Goal: Task Accomplishment & Management: Complete application form

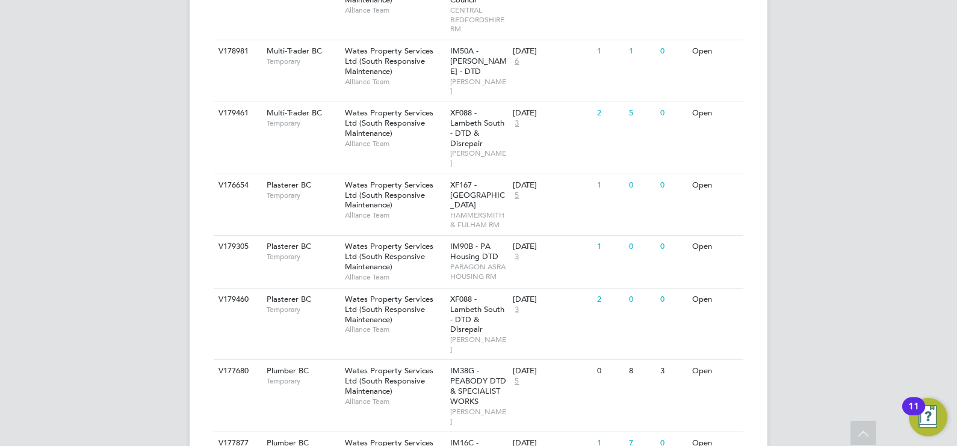
scroll to position [1167, 0]
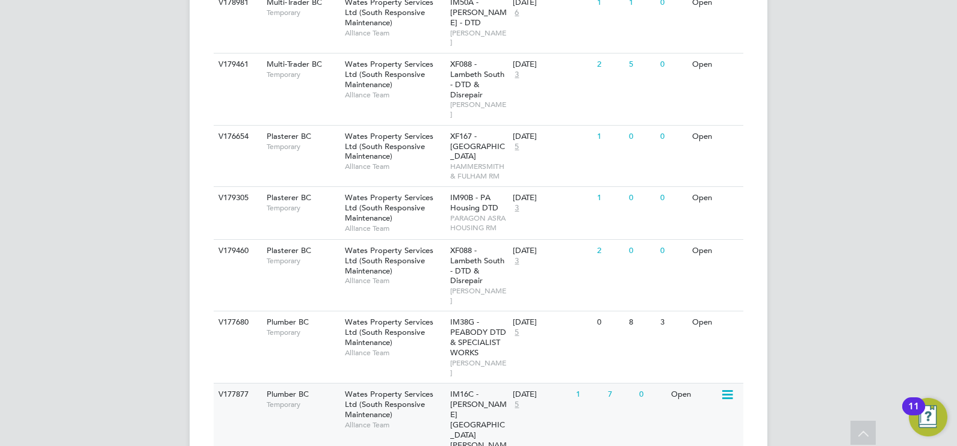
click at [407, 421] on span "Alliance Team" at bounding box center [394, 426] width 99 height 10
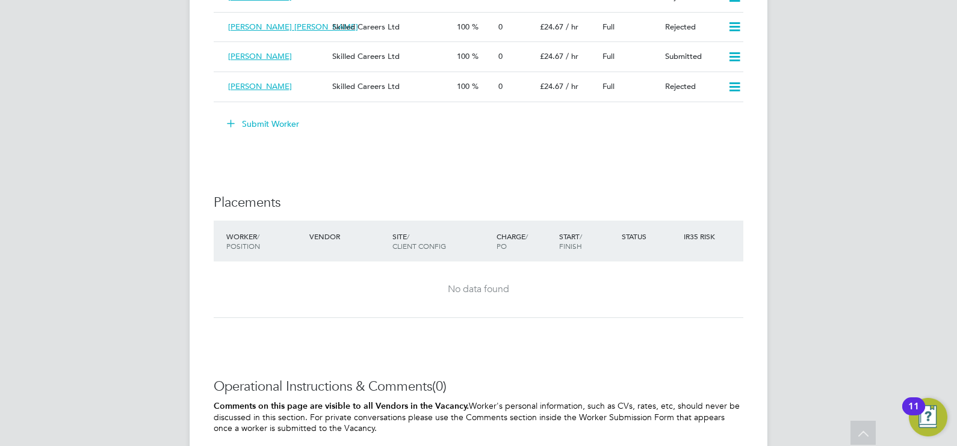
click at [276, 123] on button "Submit Worker" at bounding box center [263, 123] width 90 height 19
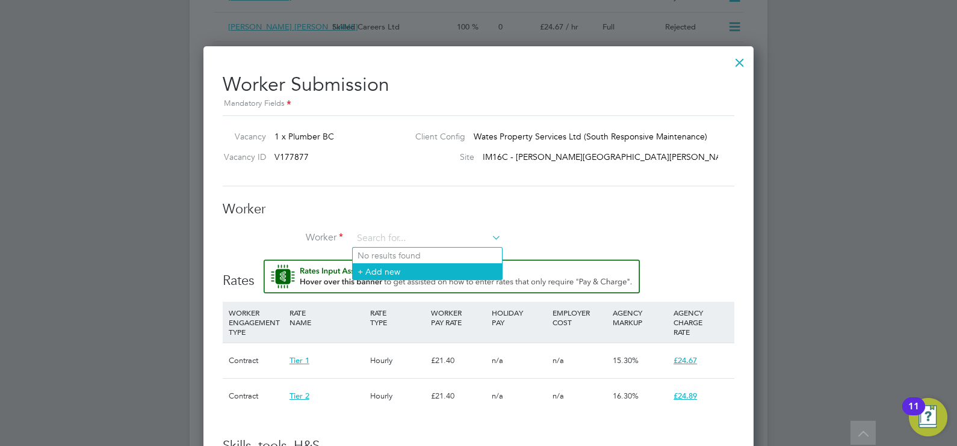
click at [428, 270] on li "+ Add new" at bounding box center [427, 272] width 149 height 16
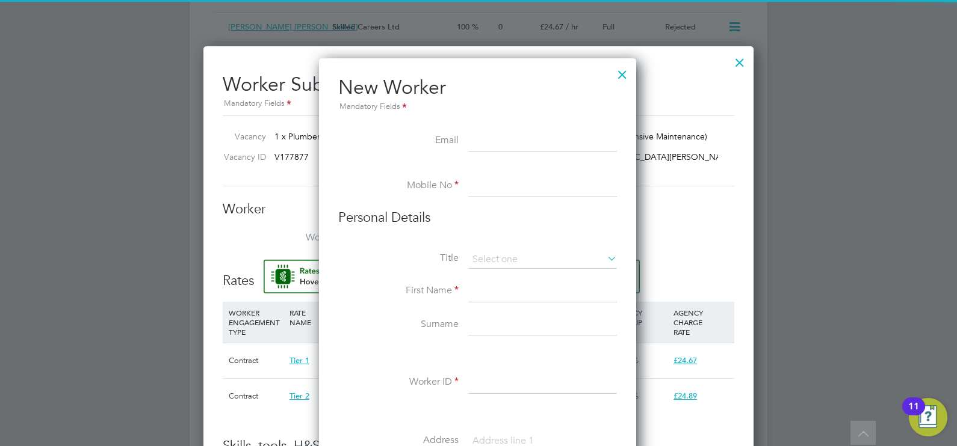
click at [623, 67] on div at bounding box center [622, 72] width 22 height 22
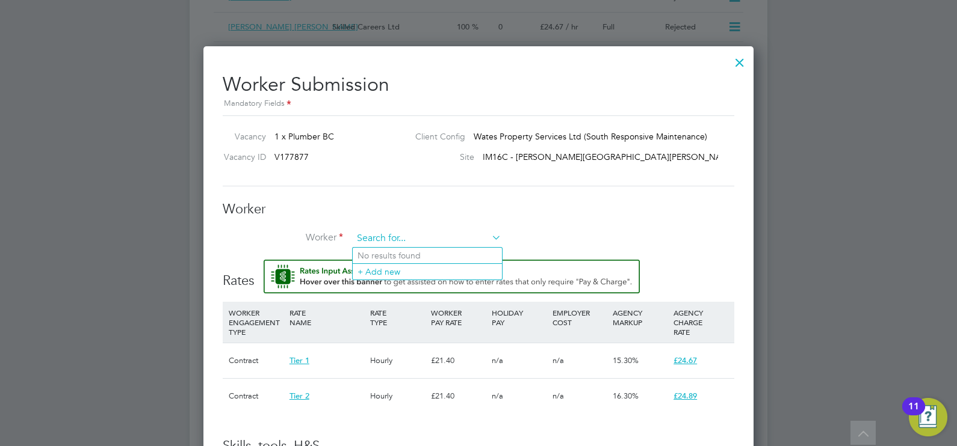
click at [409, 230] on input at bounding box center [427, 239] width 149 height 18
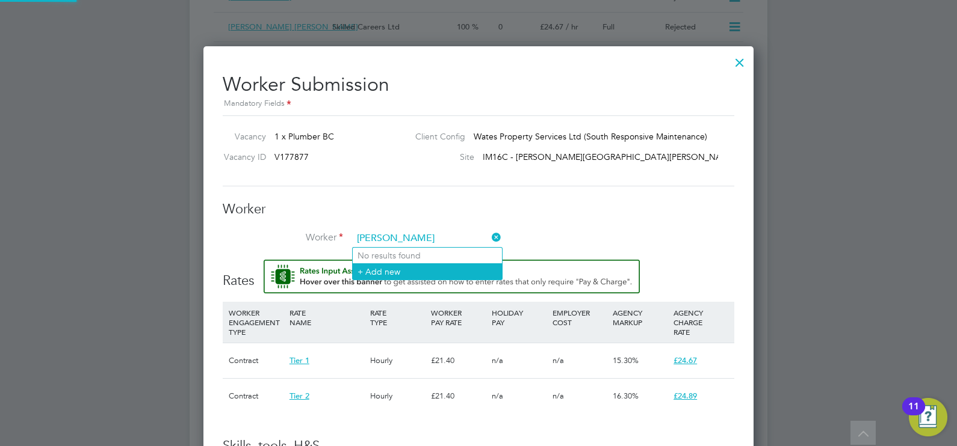
type input "[PERSON_NAME]"
click at [408, 265] on li "+ Add new" at bounding box center [427, 272] width 149 height 16
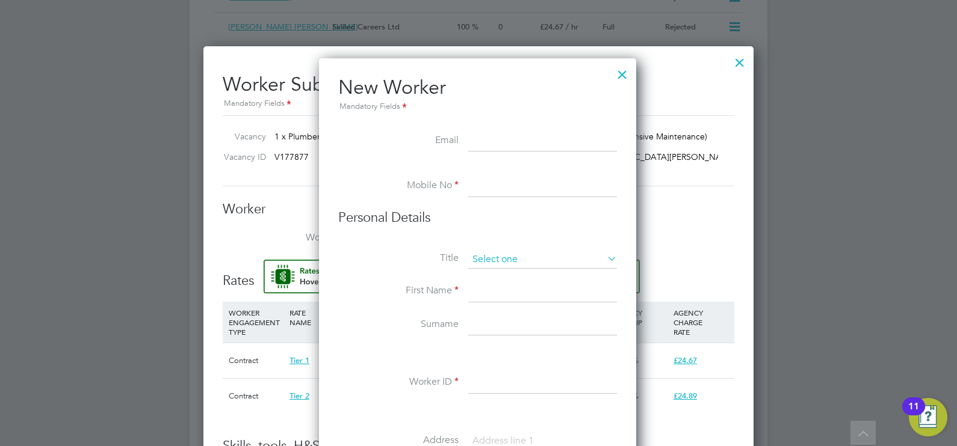
click at [490, 265] on input at bounding box center [542, 260] width 149 height 18
click at [496, 274] on li "Mr" at bounding box center [542, 276] width 149 height 16
type input "Mr"
click at [489, 141] on input at bounding box center [542, 142] width 149 height 22
paste input "[EMAIL_ADDRESS][DOMAIN_NAME]"
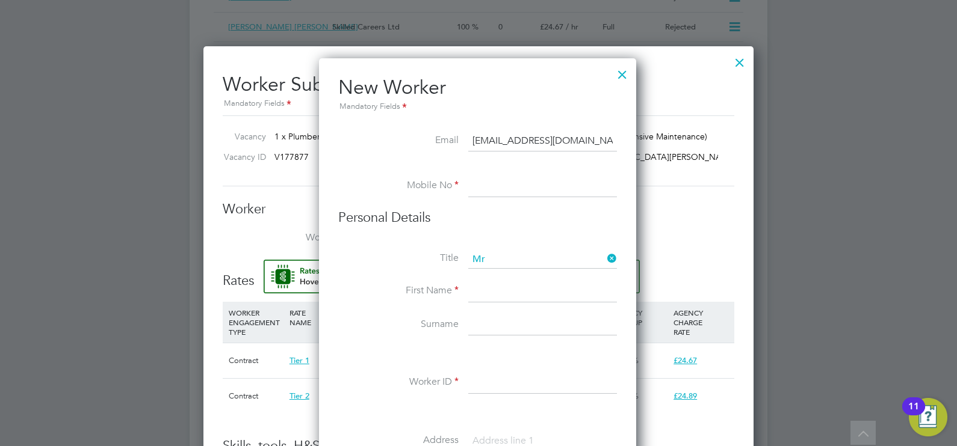
type input "[EMAIL_ADDRESS][DOMAIN_NAME]"
click at [487, 187] on input at bounding box center [542, 187] width 149 height 22
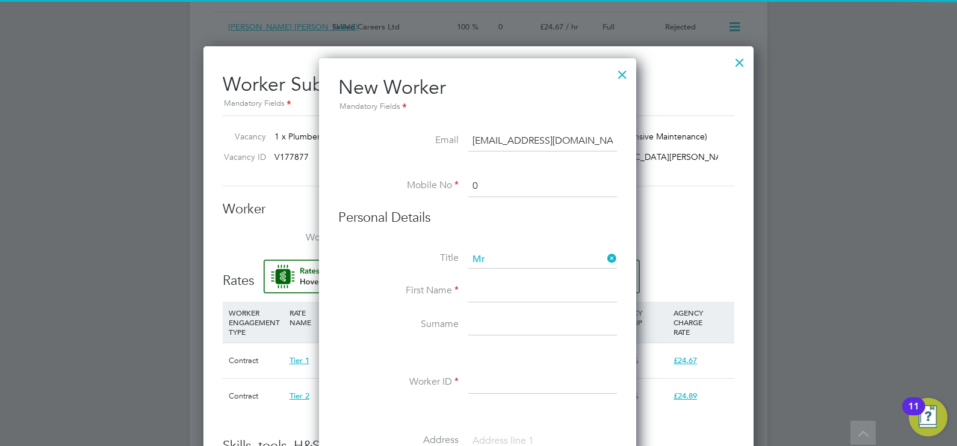
paste input "7908 857199"
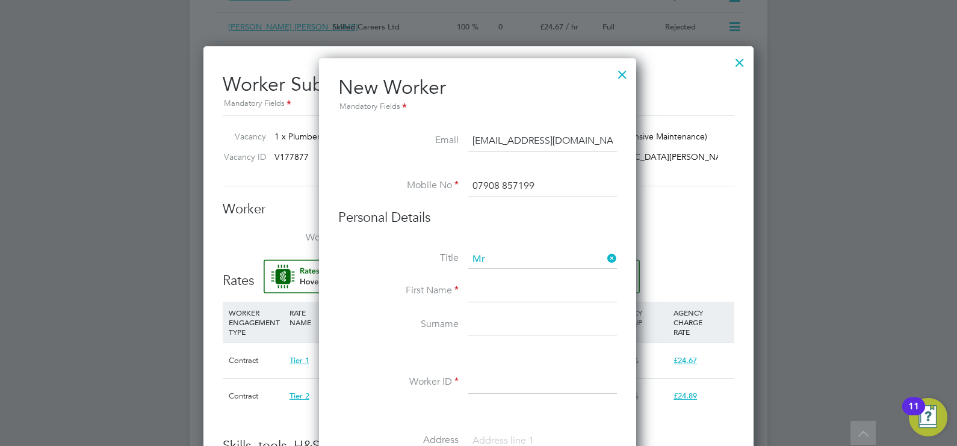
type input "07908 857199"
drag, startPoint x: 497, startPoint y: 292, endPoint x: 490, endPoint y: 292, distance: 7.2
click at [497, 292] on input at bounding box center [542, 292] width 149 height 22
type input "[PERSON_NAME]"
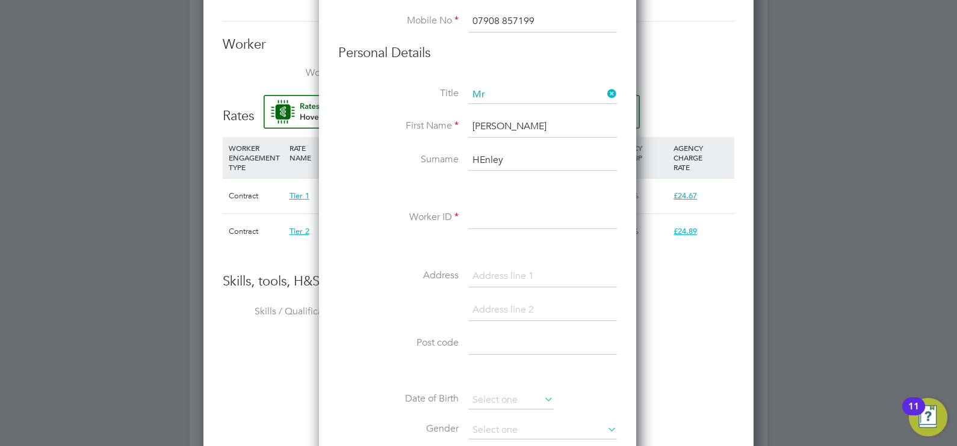
click at [487, 153] on input "HEnley" at bounding box center [542, 161] width 149 height 22
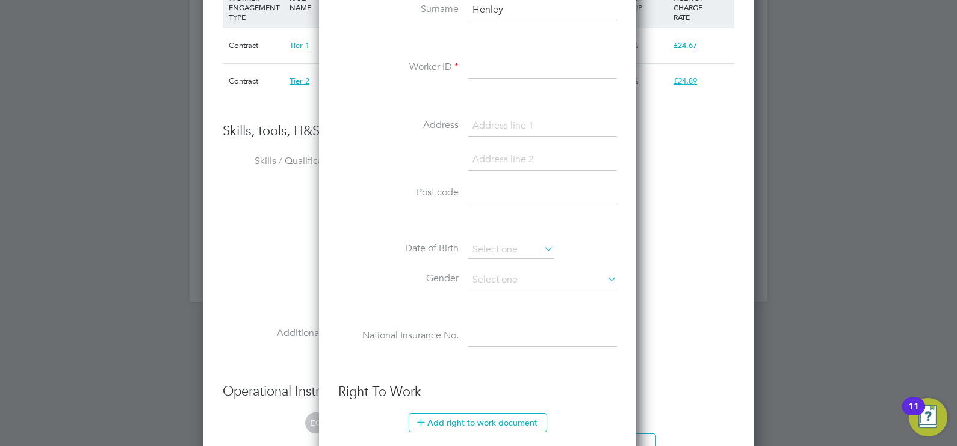
type input "Henley"
click at [490, 75] on input at bounding box center [542, 68] width 149 height 22
paste input "506285"
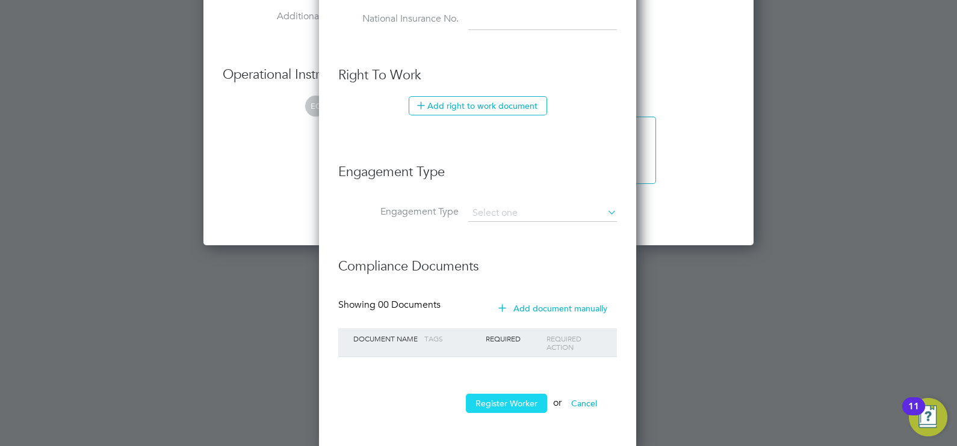
type input "506285"
click at [513, 401] on button "Register Worker" at bounding box center [506, 403] width 81 height 19
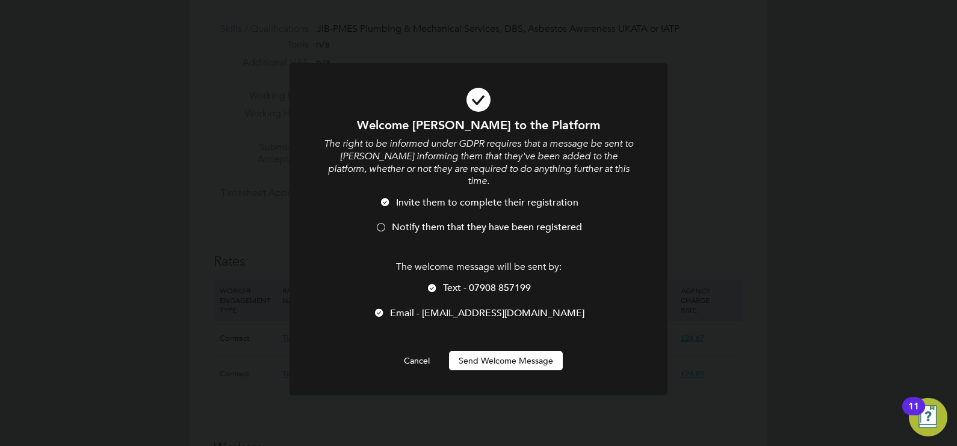
drag, startPoint x: 480, startPoint y: 217, endPoint x: 484, endPoint y: 280, distance: 63.3
click at [480, 224] on li "Notify them that they have been registered" at bounding box center [478, 233] width 313 height 25
click at [504, 351] on button "Send Welcome Message" at bounding box center [506, 360] width 114 height 19
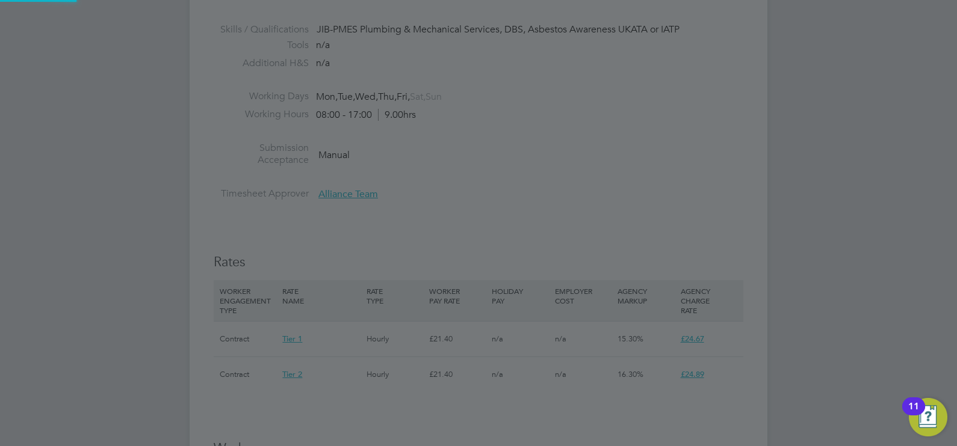
type input "[PERSON_NAME] (506285)"
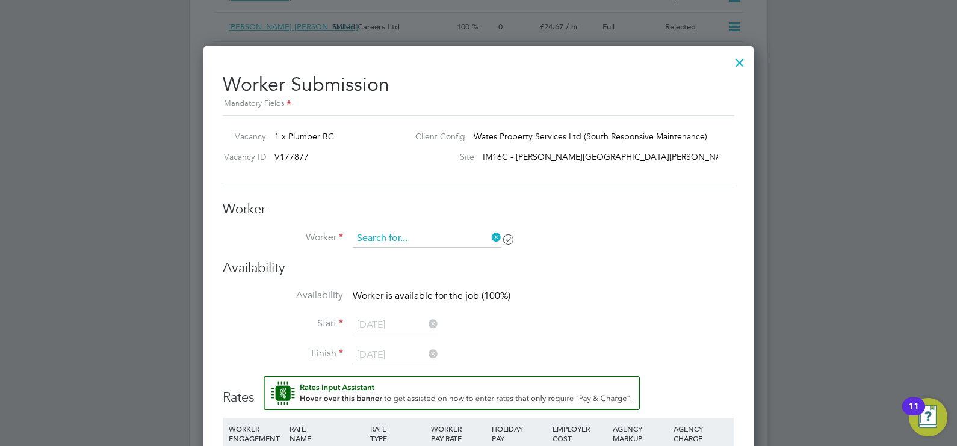
click at [434, 241] on input at bounding box center [427, 239] width 149 height 18
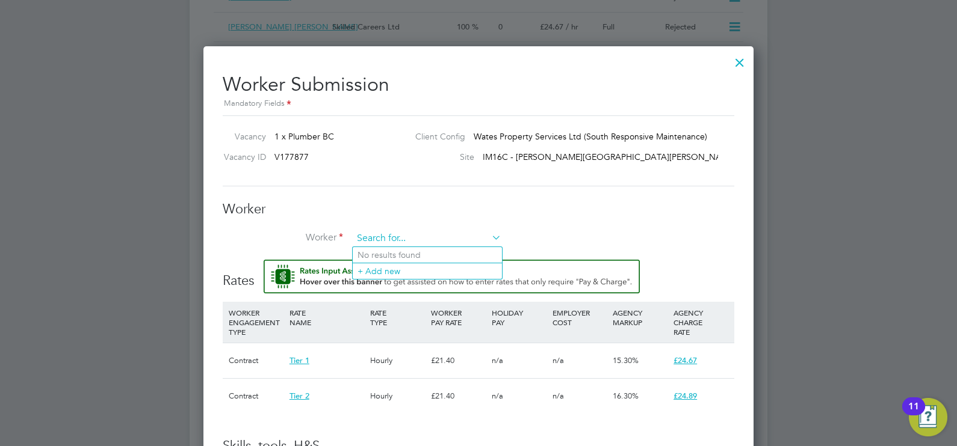
type input "a"
type input "[PERSON_NAME] (506285)"
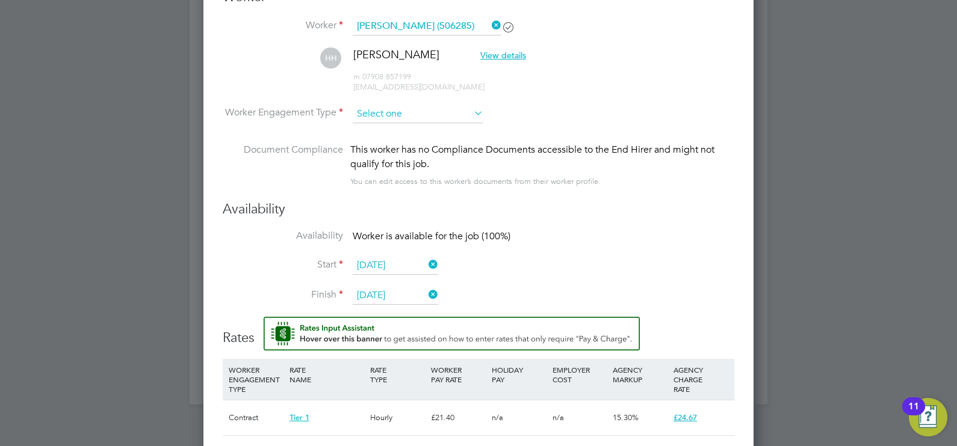
click at [384, 110] on input at bounding box center [418, 114] width 131 height 18
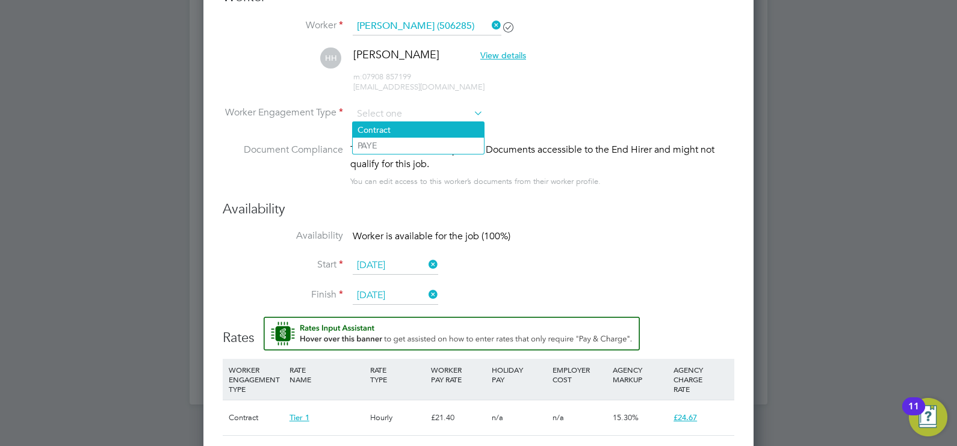
click at [385, 126] on li "Contract" at bounding box center [418, 130] width 131 height 16
type input "Contract"
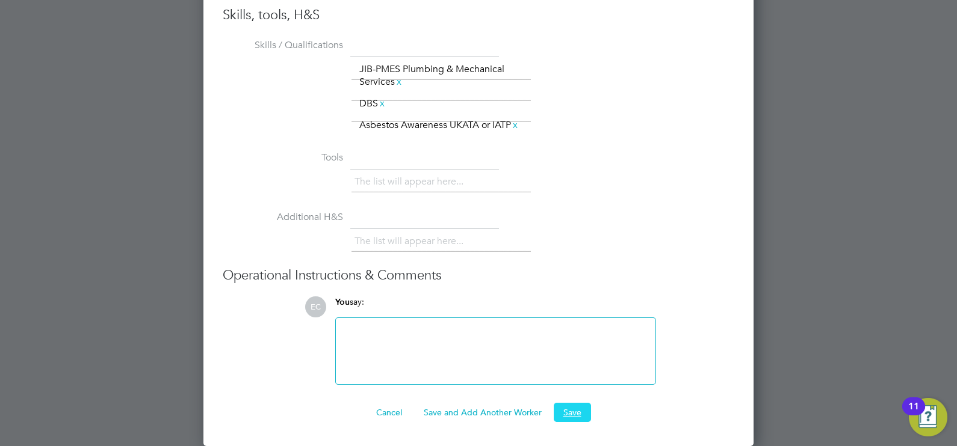
click at [573, 409] on button "Save" at bounding box center [572, 412] width 37 height 19
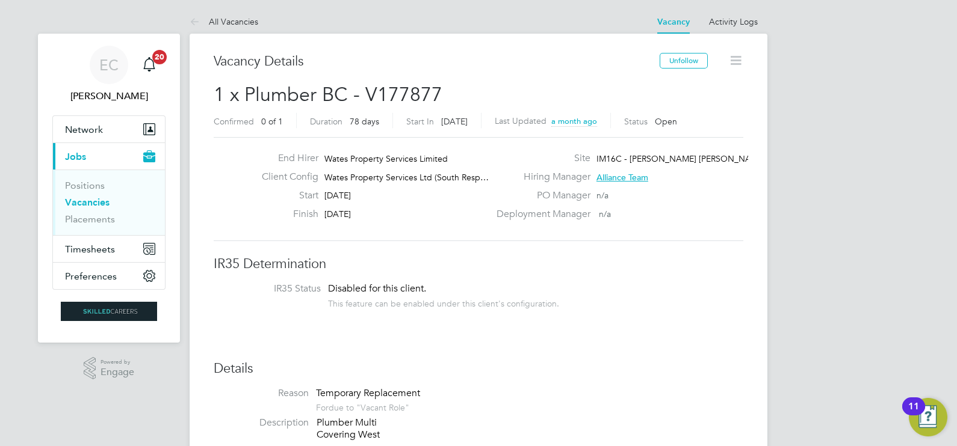
click at [83, 205] on link "Vacancies" at bounding box center [87, 202] width 45 height 11
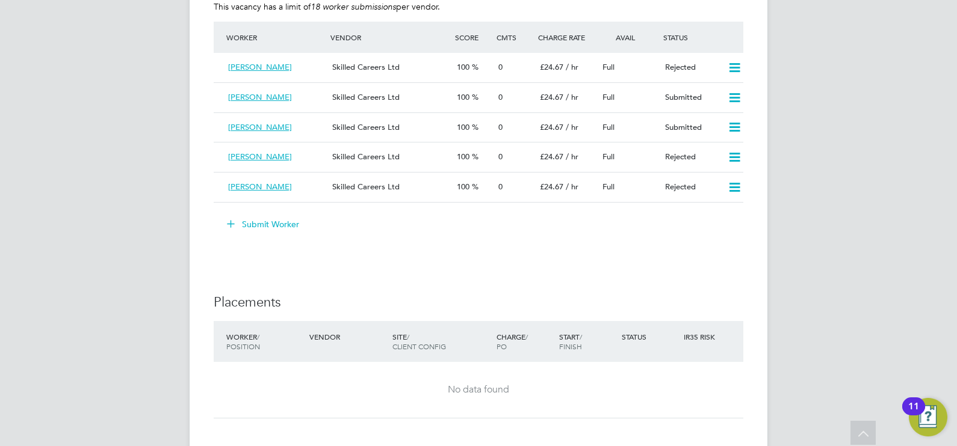
click at [274, 226] on button "Submit Worker" at bounding box center [263, 224] width 90 height 19
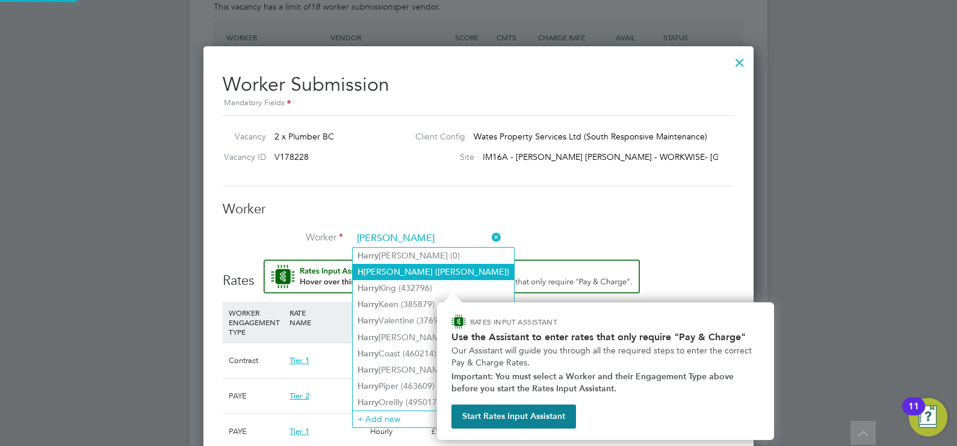
type input "[PERSON_NAME]"
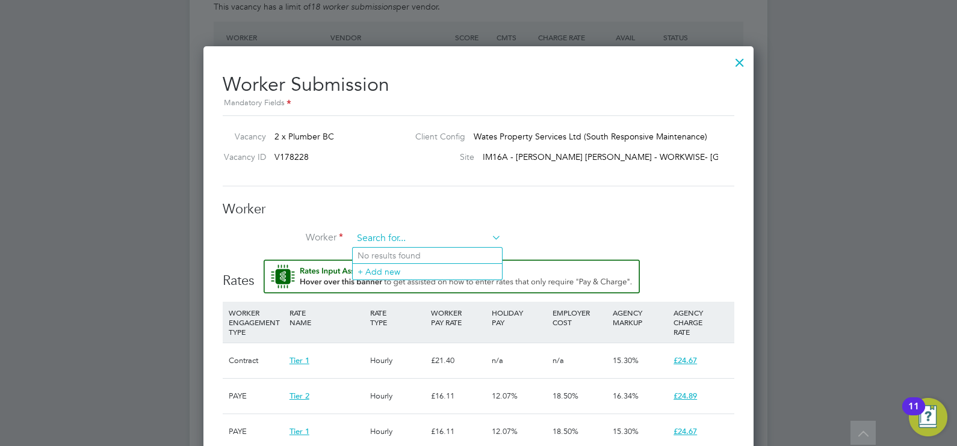
click at [409, 236] on input at bounding box center [427, 239] width 149 height 18
type input "[PERSON_NAME] (506285)"
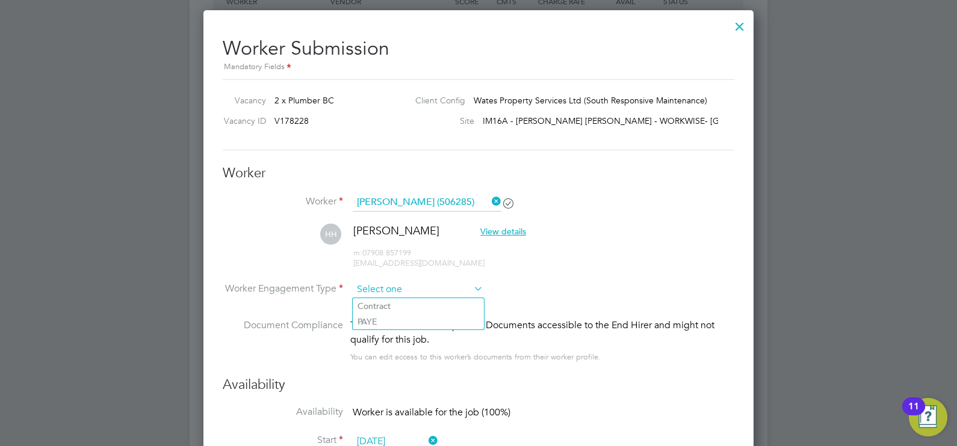
click at [412, 285] on input at bounding box center [418, 290] width 131 height 18
click at [390, 298] on li "Contract" at bounding box center [418, 306] width 131 height 16
type input "Contract"
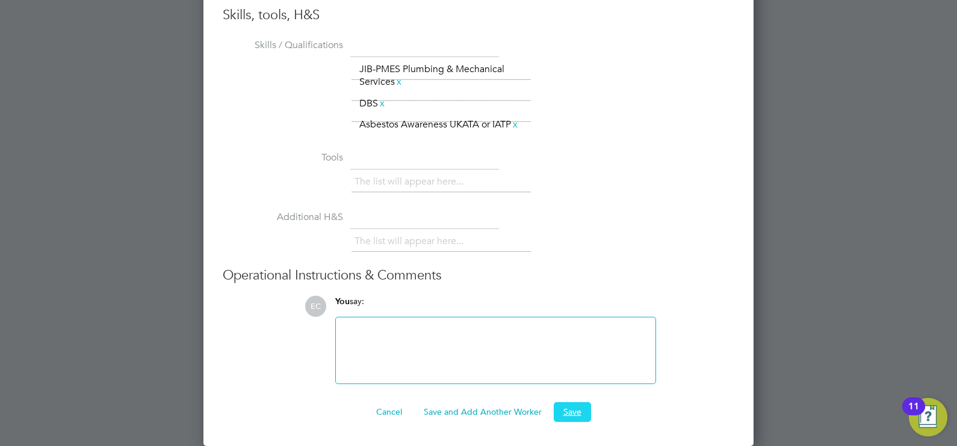
click at [566, 412] on button "Save" at bounding box center [572, 412] width 37 height 19
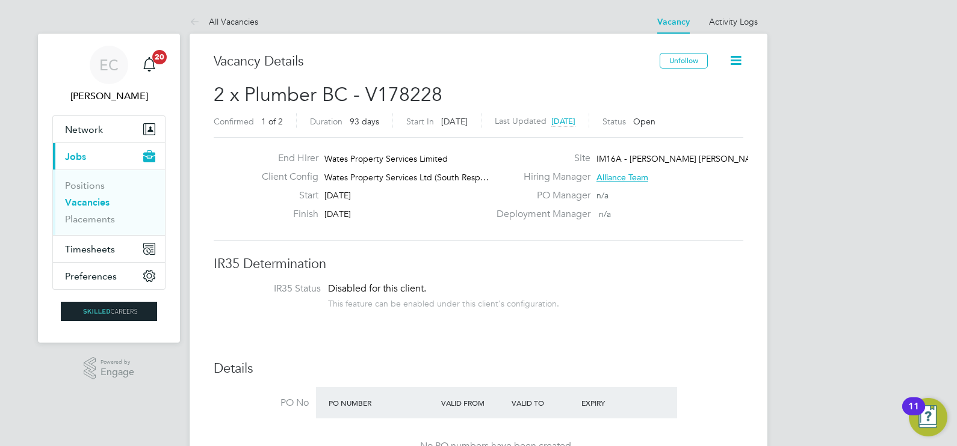
click at [84, 202] on link "Vacancies" at bounding box center [87, 202] width 45 height 11
